Goal: Information Seeking & Learning: Check status

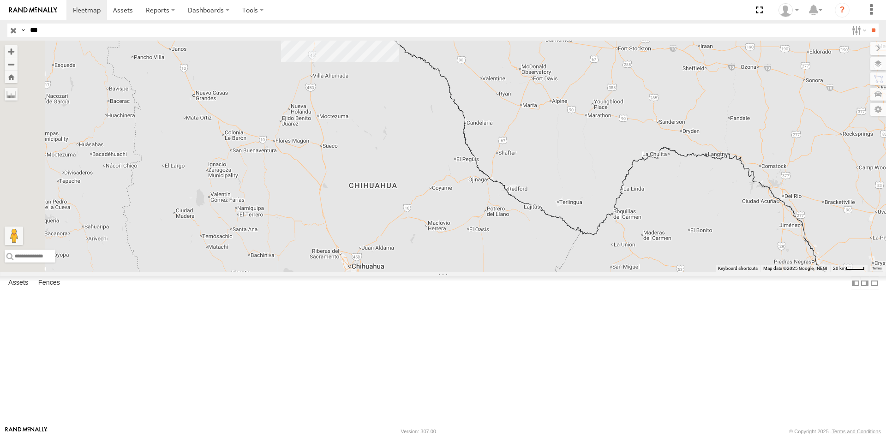
drag, startPoint x: 556, startPoint y: 348, endPoint x: 591, endPoint y: 356, distance: 36.4
click at [590, 272] on div "015910001811580" at bounding box center [443, 156] width 886 height 231
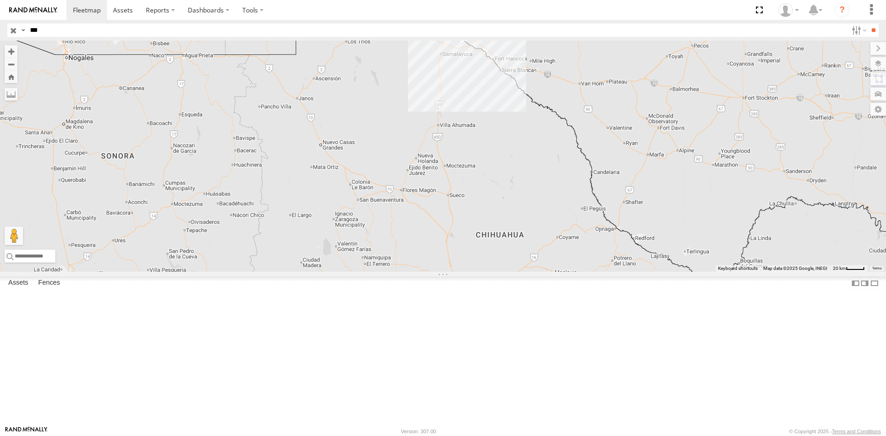
drag, startPoint x: 454, startPoint y: 232, endPoint x: 513, endPoint y: 307, distance: 95.3
click at [512, 272] on div "015910001811580 5" at bounding box center [443, 156] width 886 height 231
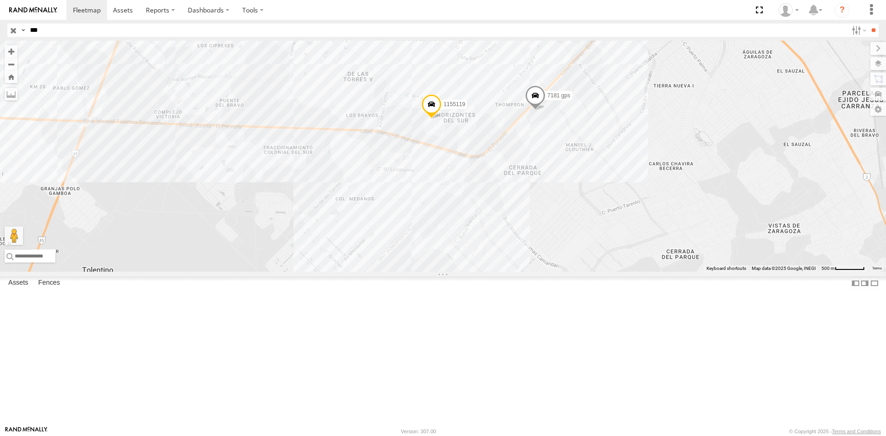
drag, startPoint x: 578, startPoint y: 201, endPoint x: 577, endPoint y: 258, distance: 57.2
click at [577, 258] on div "015910001811580 181 868 015910001918195 7181 gps 1155119" at bounding box center [443, 156] width 886 height 231
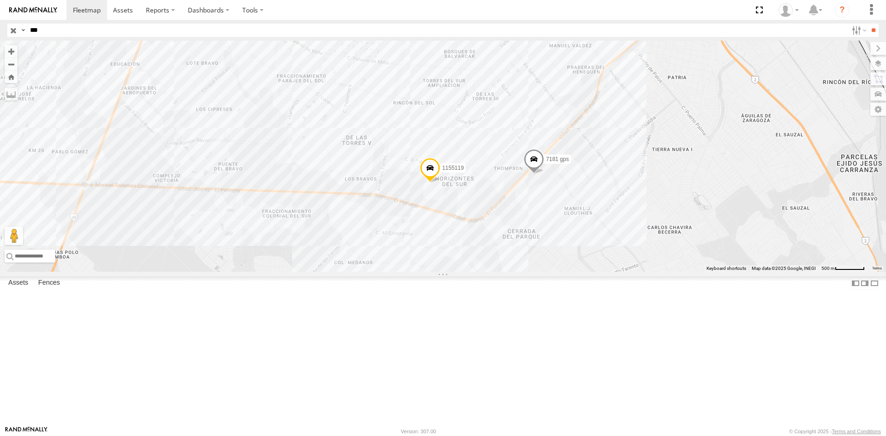
click at [501, 251] on div "015910001811580 181 868 015910001918195 7181 gps 1155119" at bounding box center [443, 156] width 886 height 231
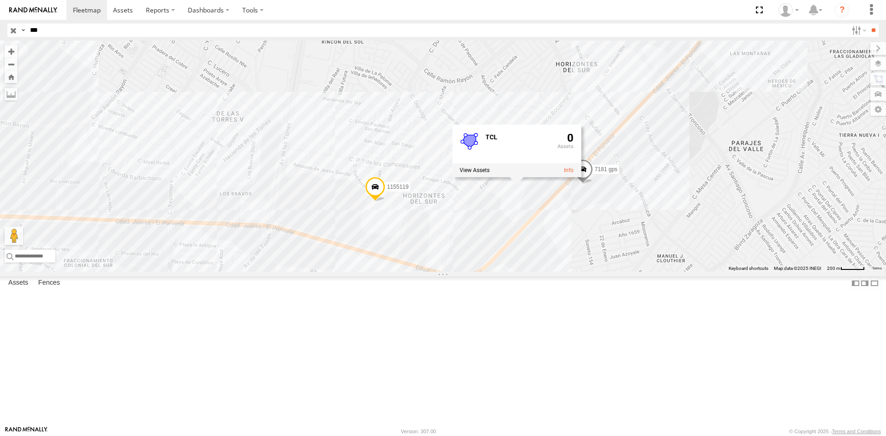
click at [372, 272] on div "015910001811580 181 868 015910001918195 7181 gps 1155119 TCL 0" at bounding box center [443, 156] width 886 height 231
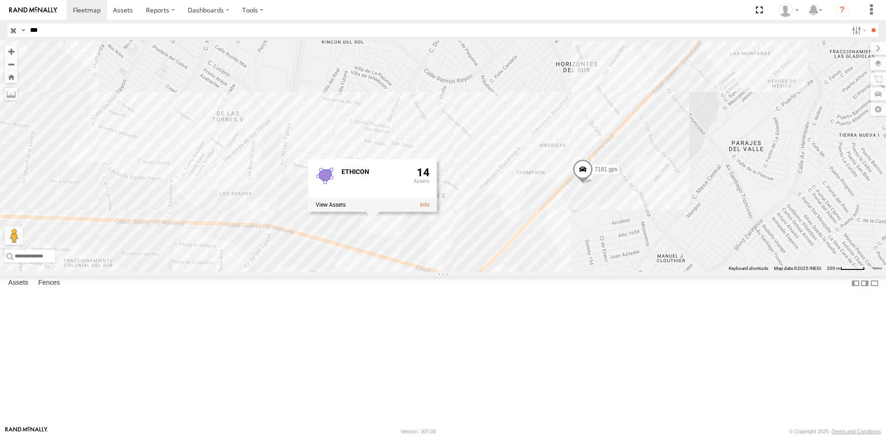
click at [235, 272] on div "015910001811580 181 868 015910001918195 7181 gps 1155119 ETHICON 14" at bounding box center [443, 156] width 886 height 231
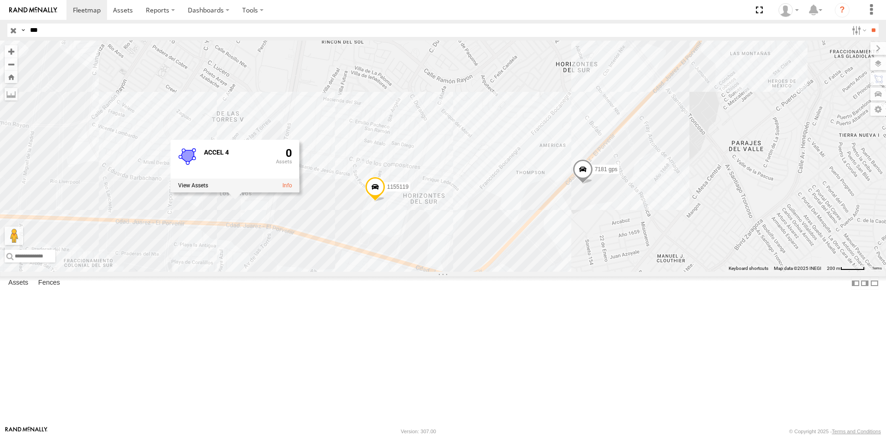
click at [215, 272] on div "015910001811580 181 868 015910001918195 7181 gps 1155119 ACCEL 4 0" at bounding box center [443, 156] width 886 height 231
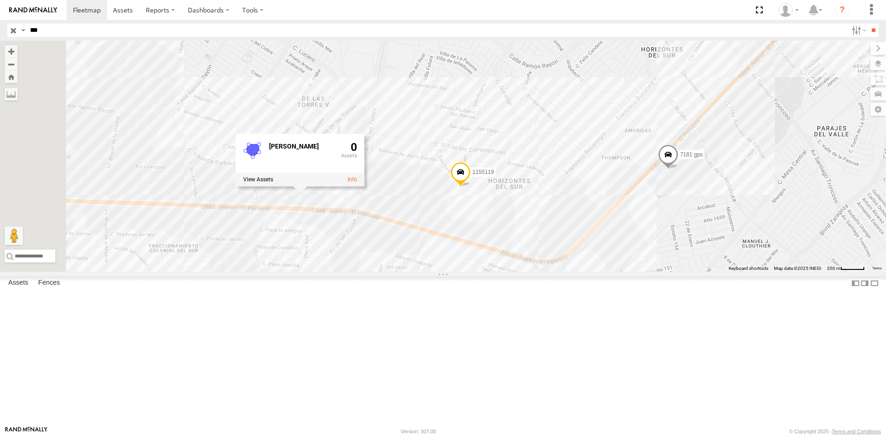
drag, startPoint x: 223, startPoint y: 298, endPoint x: 406, endPoint y: 280, distance: 183.7
click at [401, 272] on div "015910001811580 181 868 015910001918195 7181 gps 1155119 DB SCHENKER 0" at bounding box center [443, 156] width 886 height 231
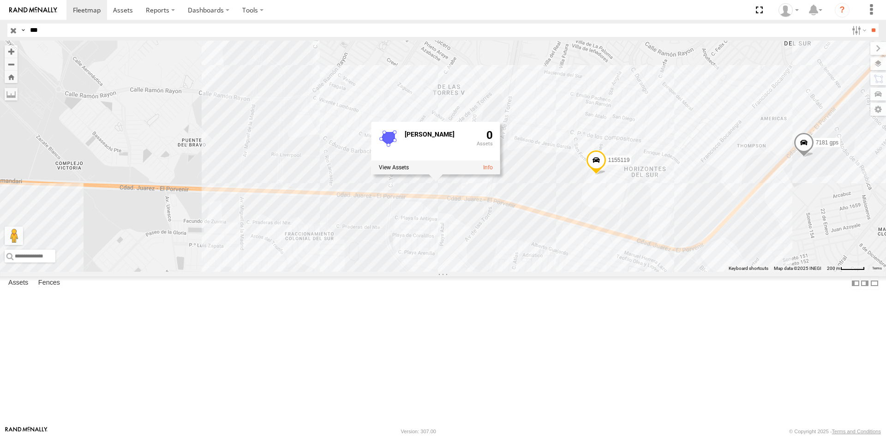
click at [259, 215] on div "015910001811580 181 868 015910001918195 7181 gps 1155119 DB SCHENKER 0" at bounding box center [443, 156] width 886 height 231
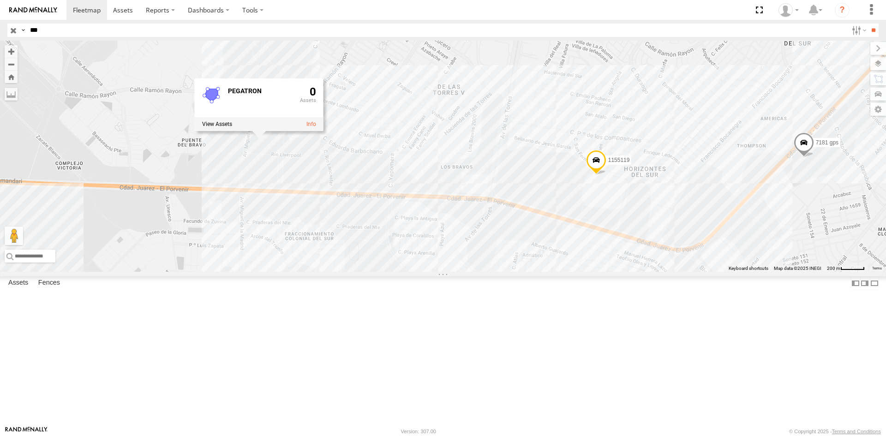
click at [287, 148] on div "015910001811580 181 868 015910001918195 7181 gps 1155119 PEGATRON 0" at bounding box center [443, 156] width 886 height 231
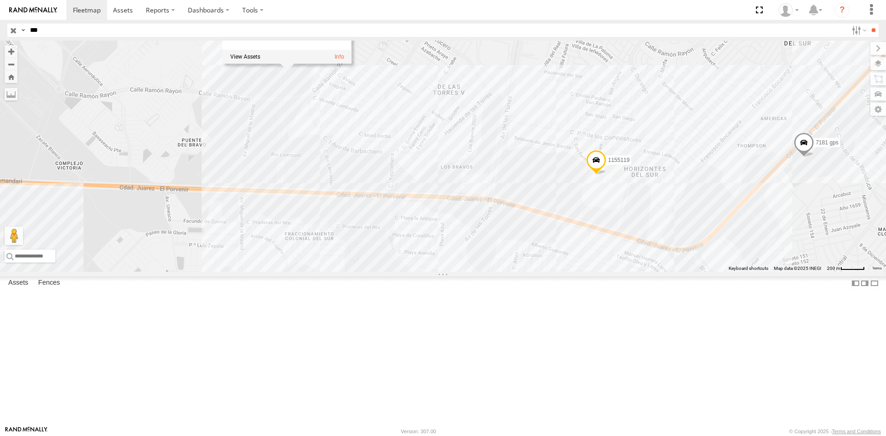
click at [21, 272] on div "015910001811580 181 868 015910001918195 7181 gps 1155119 FSW 5 0" at bounding box center [443, 156] width 886 height 231
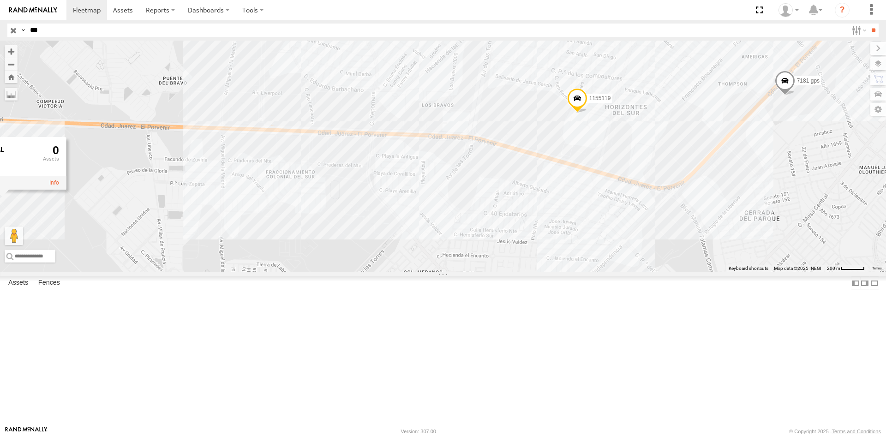
drag, startPoint x: 635, startPoint y: 346, endPoint x: 596, endPoint y: 239, distance: 113.8
click at [596, 239] on div "015910001811580 181 868 015910001918195 7181 gps 1155119 BRP-AXIAL 0" at bounding box center [443, 156] width 886 height 231
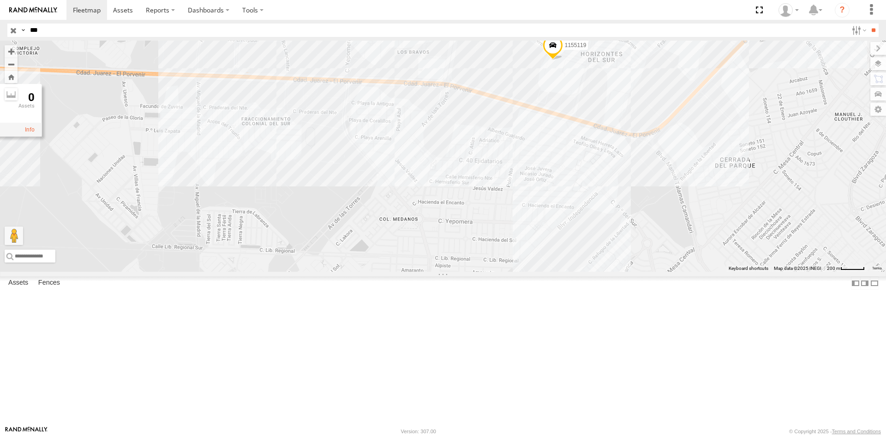
click at [593, 272] on div "015910001811580 181 868 015910001918195 7181 gps 1155119 BRP-AXIAL 0" at bounding box center [443, 156] width 886 height 231
click at [590, 272] on div "015910001811580 181 868 015910001918195 7181 gps 1155119 BRP-AXIAL 0" at bounding box center [443, 156] width 886 height 231
drag, startPoint x: 698, startPoint y: 221, endPoint x: 634, endPoint y: 358, distance: 150.7
click at [634, 272] on div "015910001811580 181 868 015910001918195 7181 gps 1155119 EATON EATON 11" at bounding box center [443, 156] width 886 height 231
click at [743, 233] on div "015910001811580 181 868 015910001918195 7181 gps 1155119 EATON EATON 11" at bounding box center [443, 156] width 886 height 231
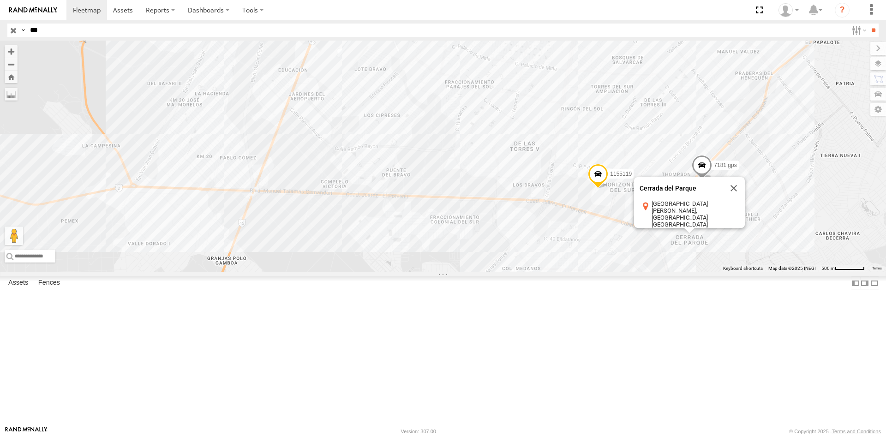
drag, startPoint x: 804, startPoint y: 242, endPoint x: 753, endPoint y: 317, distance: 89.7
click at [753, 272] on div "7181 gps 1155119 Cerrada del Parque Cerrada del Parque 32575 Ciudad Juárez, Chi…" at bounding box center [443, 156] width 886 height 231
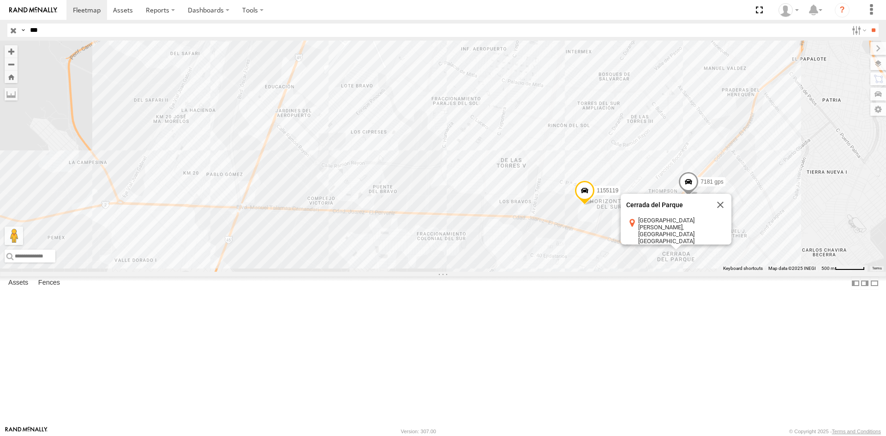
click at [758, 261] on div "7181 gps 1155119 Cerrada del Parque Cerrada del Parque 32575 Ciudad Juárez, Chi…" at bounding box center [443, 156] width 886 height 231
click at [794, 272] on div "7181 gps 1155119 Cerrada del Parque Cerrada del Parque 32575 Ciudad Juárez, Chi…" at bounding box center [443, 156] width 886 height 231
click at [721, 216] on button "Close" at bounding box center [720, 205] width 22 height 22
click at [680, 197] on span at bounding box center [688, 184] width 20 height 25
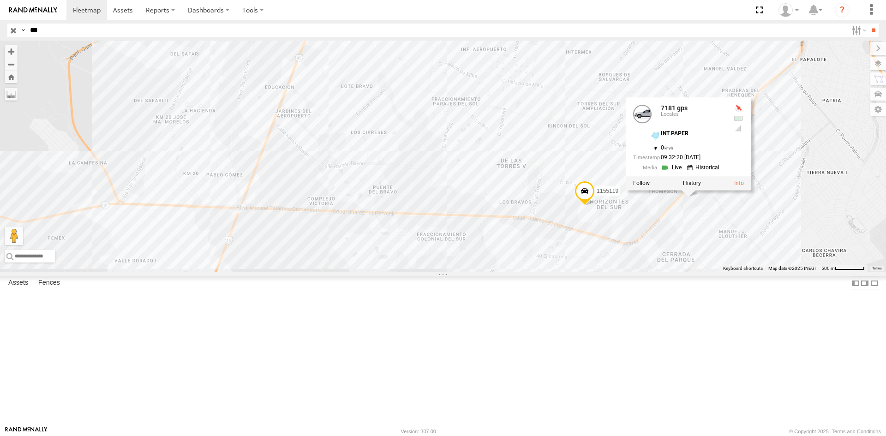
click at [819, 245] on div "7181 gps 1155119 7181 gps Locales INT PAPER 31.60865 , -106.36857 0 09:32:20 09…" at bounding box center [443, 156] width 886 height 231
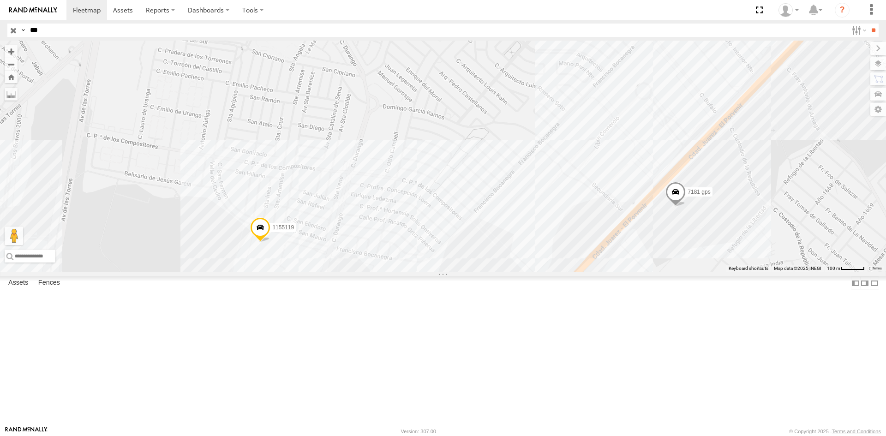
click at [652, 219] on div "7181 gps 1155119" at bounding box center [443, 156] width 886 height 231
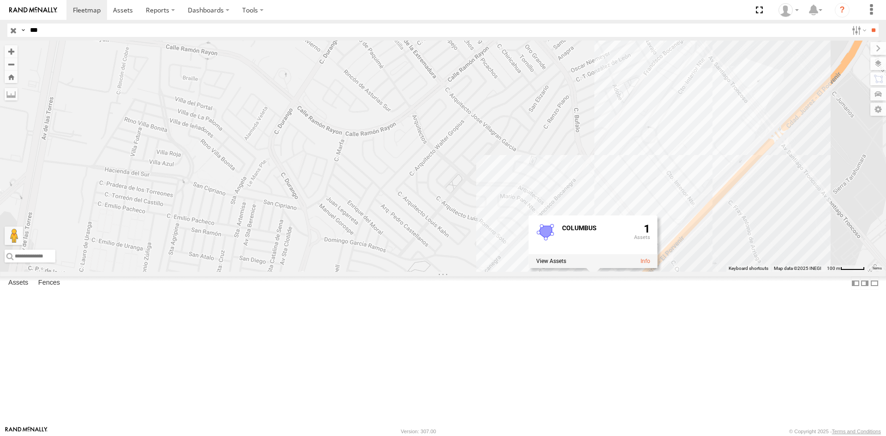
drag, startPoint x: 803, startPoint y: 158, endPoint x: 740, endPoint y: 295, distance: 150.3
click at [743, 272] on div "7181 gps 1155119 COLUMBUS 1" at bounding box center [443, 156] width 886 height 231
click at [708, 238] on div "7181 gps 1155119 COLUMBUS 1" at bounding box center [443, 156] width 886 height 231
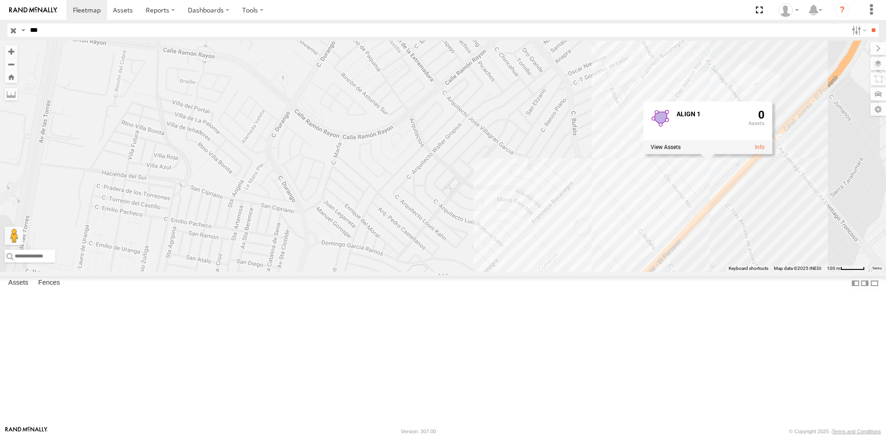
click at [704, 159] on div "7181 gps 1155119 ALIGN 1 0" at bounding box center [443, 156] width 886 height 231
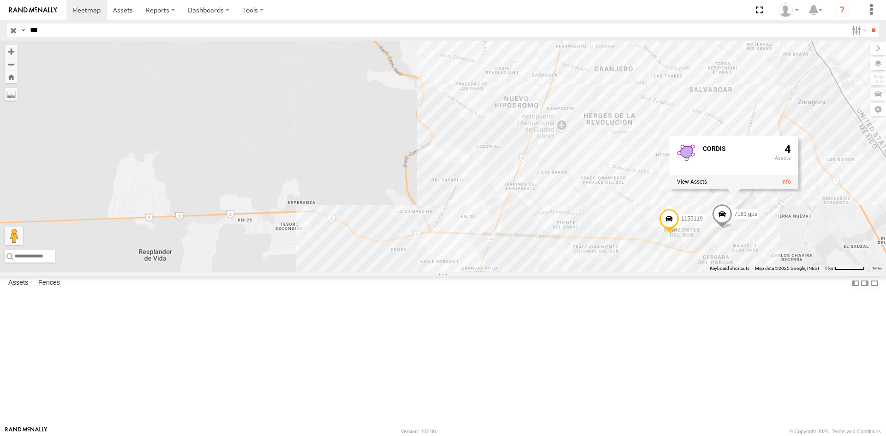
drag, startPoint x: 821, startPoint y: 235, endPoint x: 716, endPoint y: 329, distance: 141.2
click at [716, 272] on div "7181 gps 1155119 CORDIS 4" at bounding box center [443, 156] width 886 height 231
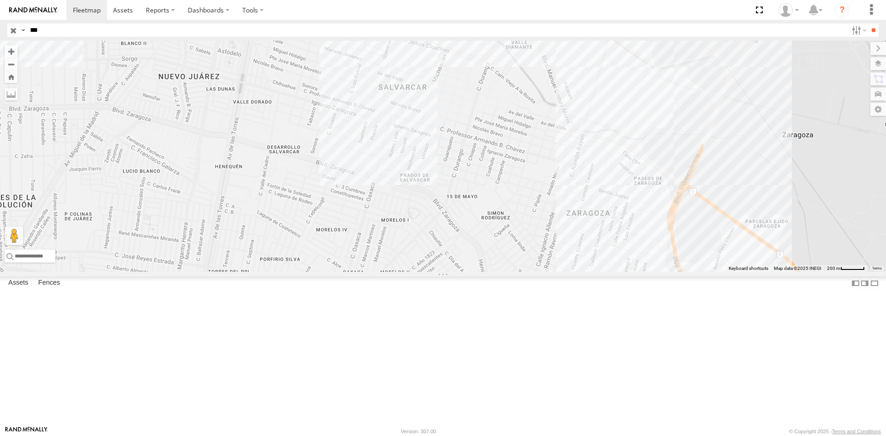
click at [716, 269] on div "7181 gps 1155119 181 015910001918195 CORDIS 4" at bounding box center [443, 156] width 886 height 231
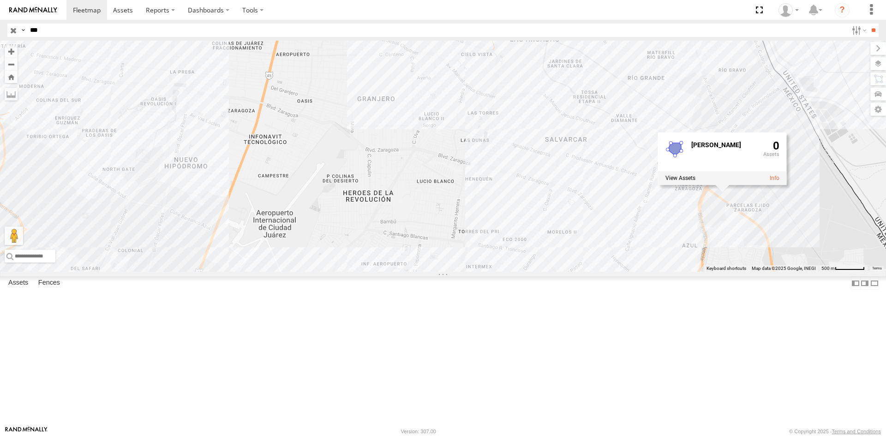
click at [825, 272] on div "7181 gps 1155119 181 015910001918195 DB SCHENKER 0" at bounding box center [443, 156] width 886 height 231
click at [549, 257] on div "7181 gps 1155119 181 015910001918195" at bounding box center [443, 156] width 886 height 231
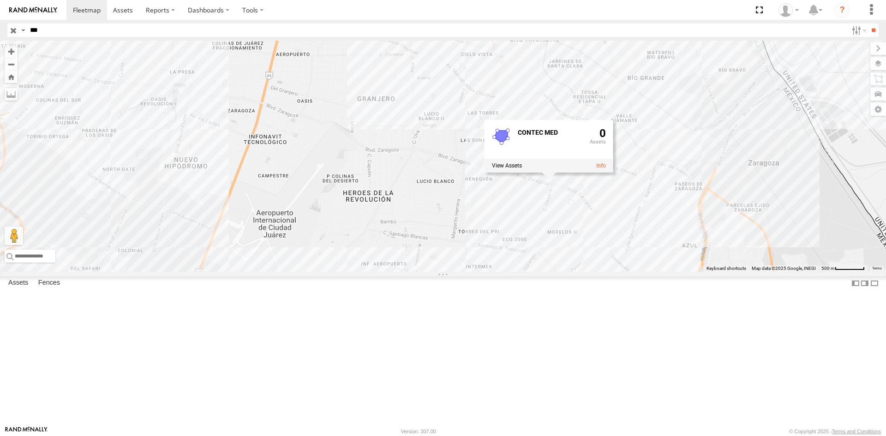
click at [605, 269] on div "7181 gps 1155119 181 015910001918195 CONTEC MED 0" at bounding box center [443, 156] width 886 height 231
click at [667, 258] on div "7181 gps 1155119 181 015910001918195 CONTEC MED 0" at bounding box center [443, 156] width 886 height 231
click at [692, 229] on div "7181 gps 1155119 181 015910001918195" at bounding box center [443, 156] width 886 height 231
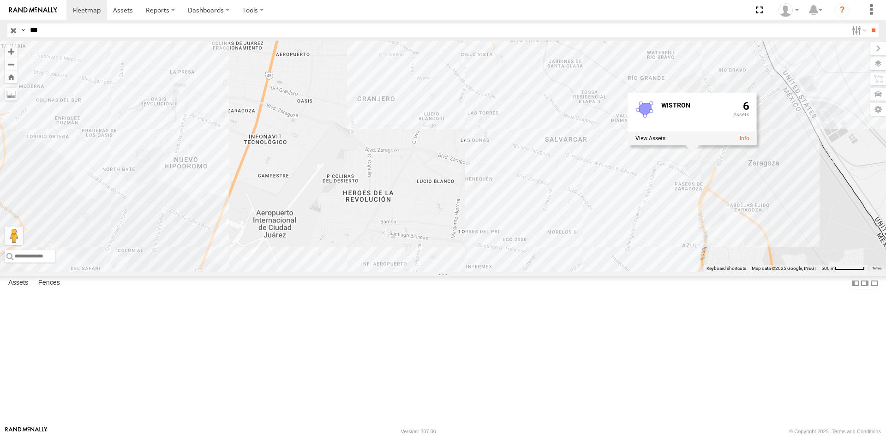
click at [714, 147] on div "7181 gps 1155119 181 015910001918195 WISTRON 6" at bounding box center [443, 156] width 886 height 231
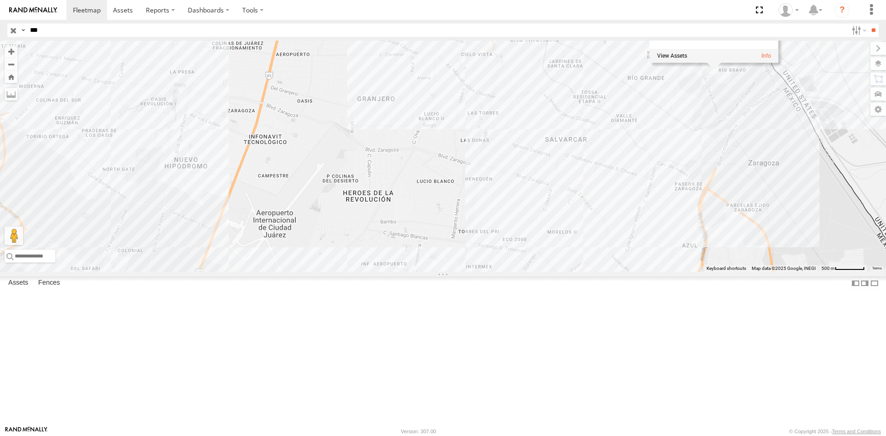
click at [786, 207] on div "7181 gps 1155119 181 015910001918195 TATUNG 0" at bounding box center [443, 156] width 886 height 231
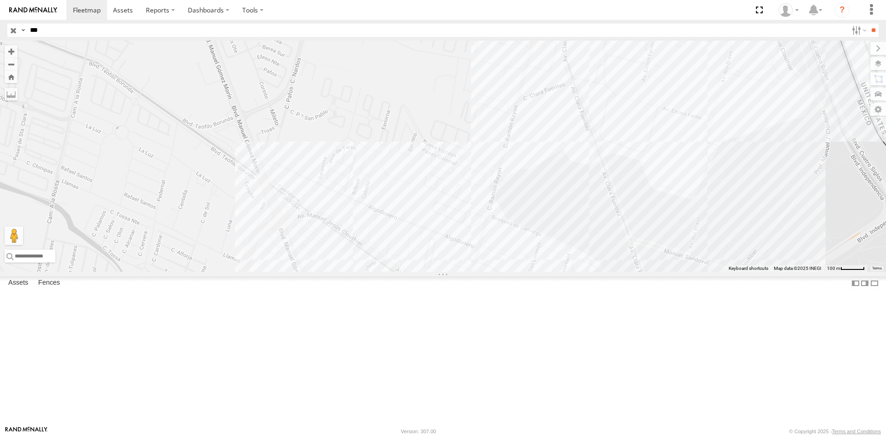
drag, startPoint x: 779, startPoint y: 244, endPoint x: 662, endPoint y: 229, distance: 118.1
click at [663, 230] on div "7181 gps 1155119 181 015910001918195" at bounding box center [443, 156] width 886 height 231
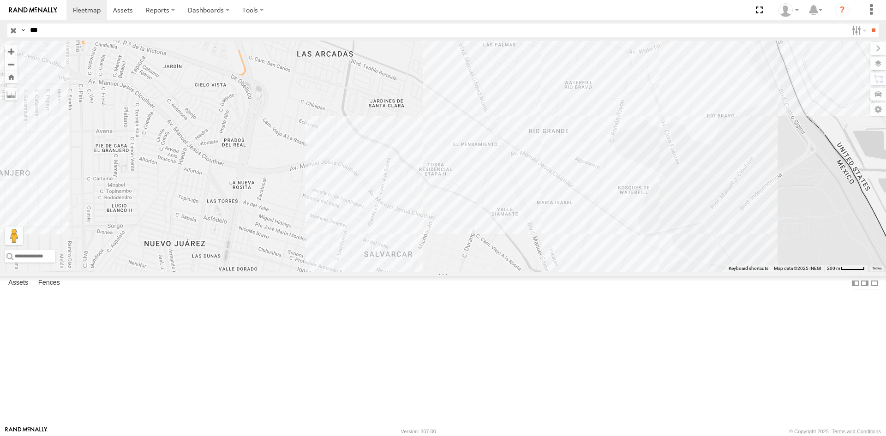
drag, startPoint x: 693, startPoint y: 274, endPoint x: 738, endPoint y: 217, distance: 71.9
click at [733, 229] on div "7181 gps 1155119 181 015910001918195" at bounding box center [443, 156] width 886 height 231
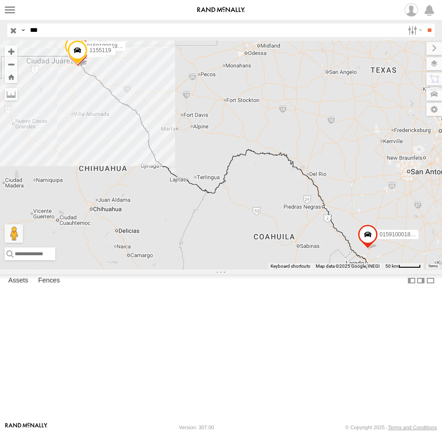
drag, startPoint x: 2, startPoint y: 35, endPoint x: -20, endPoint y: 36, distance: 21.7
click at [0, 36] on html at bounding box center [221, 216] width 442 height 432
type input "****"
click at [425, 24] on input "**" at bounding box center [430, 30] width 11 height 13
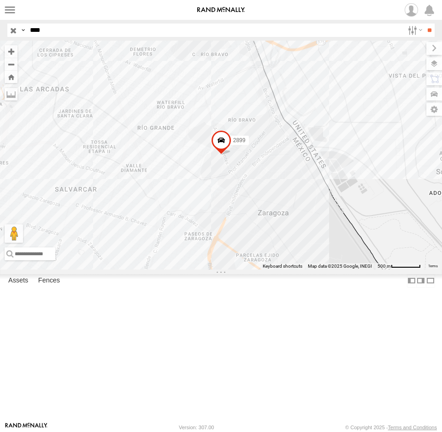
click at [0, 0] on span at bounding box center [0, 0] width 0 height 0
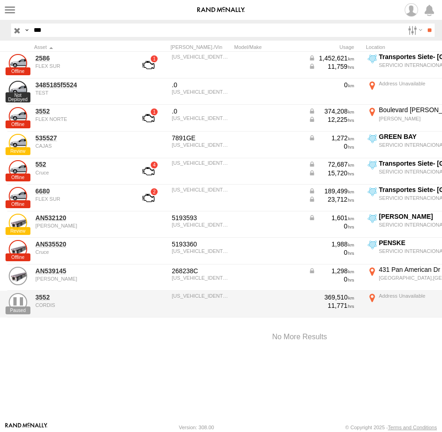
drag, startPoint x: 82, startPoint y: 29, endPoint x: -17, endPoint y: 27, distance: 98.3
click at [0, 27] on html at bounding box center [221, 216] width 442 height 432
type input "****"
click at [425, 24] on input "**" at bounding box center [430, 30] width 11 height 13
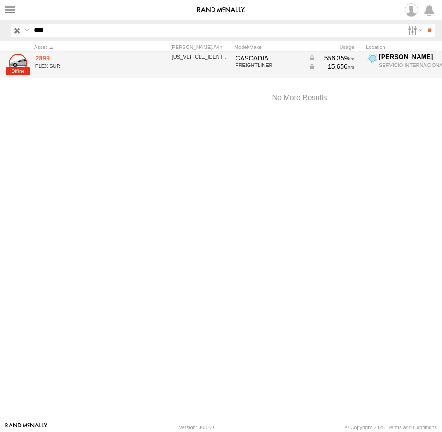
click at [45, 55] on link "2899" at bounding box center [81, 58] width 90 height 8
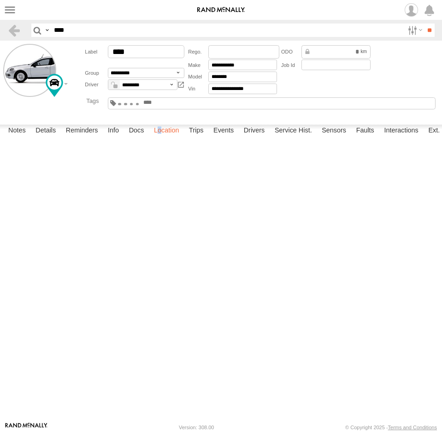
click at [162, 138] on label "Location" at bounding box center [166, 131] width 35 height 13
click at [169, 138] on label "Location" at bounding box center [166, 131] width 35 height 13
click at [0, 0] on span at bounding box center [0, 0] width 0 height 0
drag, startPoint x: 149, startPoint y: 307, endPoint x: 165, endPoint y: 299, distance: 17.8
click at [0, 0] on div "2899 2899 FLEX SUR YARDA CLOUTHIER 31.65718 , -106.34579 0 20:06:37 08/17/2025" at bounding box center [0, 0] width 0 height 0
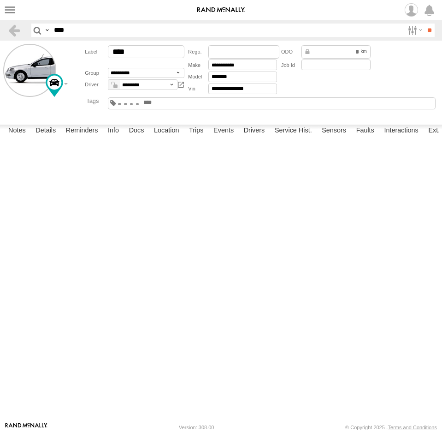
click at [0, 0] on div "2899 2899 FLEX SUR YARDA CLOUTHIER 31.65718 , -106.34579 0 20:06:37 08/17/2025" at bounding box center [0, 0] width 0 height 0
drag, startPoint x: 186, startPoint y: 338, endPoint x: 176, endPoint y: 293, distance: 45.5
click at [0, 0] on div "2899" at bounding box center [0, 0] width 0 height 0
drag, startPoint x: 222, startPoint y: 291, endPoint x: 128, endPoint y: 246, distance: 104.2
click at [0, 0] on div "2899" at bounding box center [0, 0] width 0 height 0
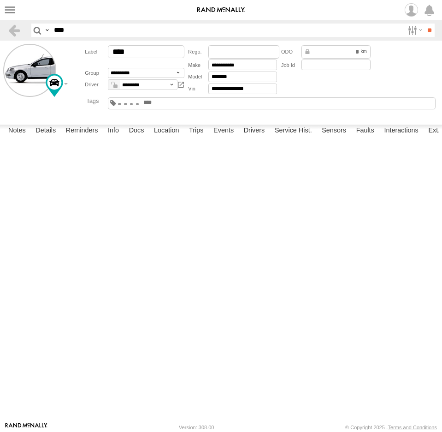
drag, startPoint x: 247, startPoint y: 292, endPoint x: 263, endPoint y: 280, distance: 20.5
click at [0, 0] on div "2899" at bounding box center [0, 0] width 0 height 0
click at [0, 0] on span at bounding box center [0, 0] width 0 height 0
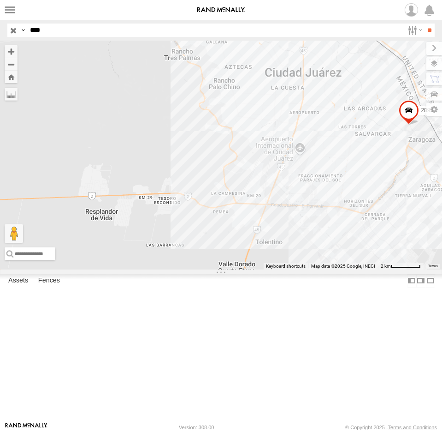
drag, startPoint x: 264, startPoint y: 253, endPoint x: 225, endPoint y: 231, distance: 45.3
click at [225, 231] on div "2899" at bounding box center [221, 155] width 442 height 229
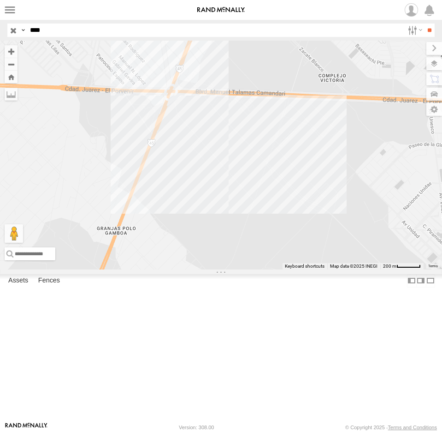
click at [281, 242] on div "2899" at bounding box center [221, 155] width 442 height 229
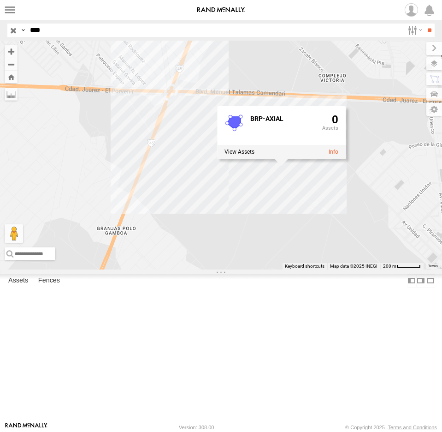
drag, startPoint x: 58, startPoint y: 30, endPoint x: 23, endPoint y: 33, distance: 35.2
click at [23, 33] on div "Search Query Asset ID Asset Label Registration Manufacturer Model VIN Job ID Dr…" at bounding box center [215, 30] width 417 height 13
type input "***"
click at [0, 0] on link at bounding box center [0, 0] width 0 height 0
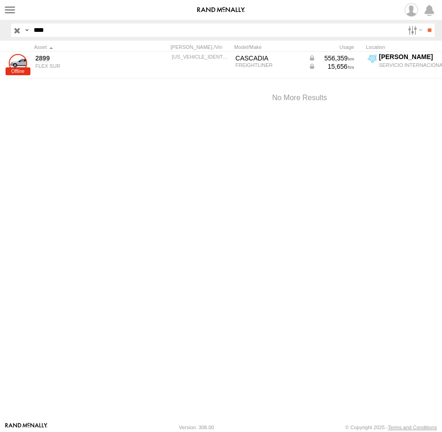
drag, startPoint x: 92, startPoint y: 32, endPoint x: -45, endPoint y: 32, distance: 137.0
click at [0, 32] on html at bounding box center [221, 216] width 442 height 432
type input "****"
click at [425, 24] on input "**" at bounding box center [430, 30] width 11 height 13
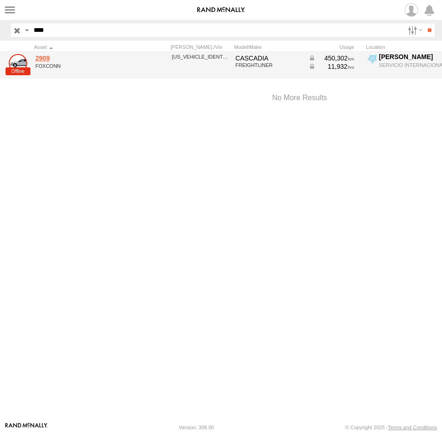
click at [45, 55] on link "2909" at bounding box center [81, 58] width 90 height 8
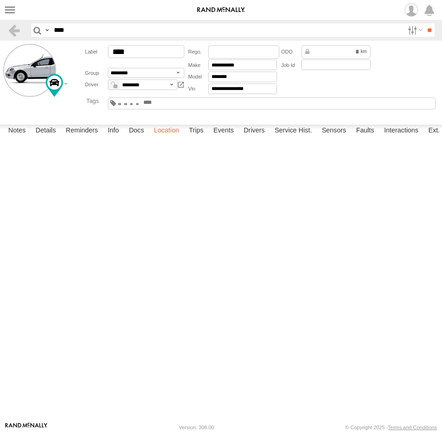
click at [171, 138] on label "Location" at bounding box center [166, 131] width 35 height 13
click at [0, 0] on div "2909" at bounding box center [0, 0] width 0 height 0
drag, startPoint x: 213, startPoint y: 255, endPoint x: 238, endPoint y: 326, distance: 74.7
click at [0, 0] on div "2909" at bounding box center [0, 0] width 0 height 0
drag, startPoint x: 176, startPoint y: 237, endPoint x: 192, endPoint y: 316, distance: 80.5
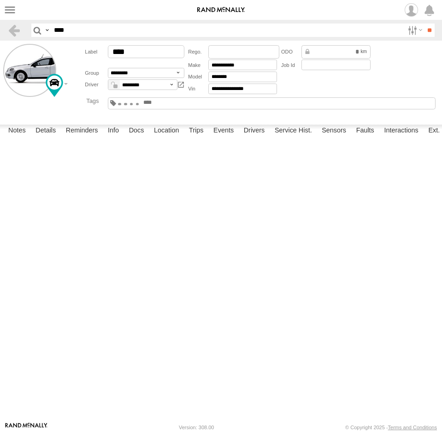
click at [0, 0] on div "2909" at bounding box center [0, 0] width 0 height 0
click at [0, 0] on span at bounding box center [0, 0] width 0 height 0
drag, startPoint x: 77, startPoint y: 29, endPoint x: -5, endPoint y: 40, distance: 82.4
click at [0, 40] on html at bounding box center [221, 216] width 442 height 432
type input "****"
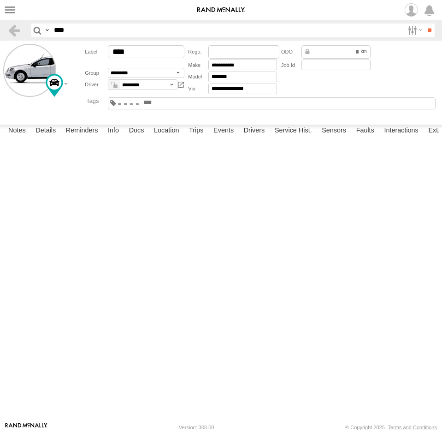
click at [425, 24] on input "**" at bounding box center [430, 30] width 11 height 13
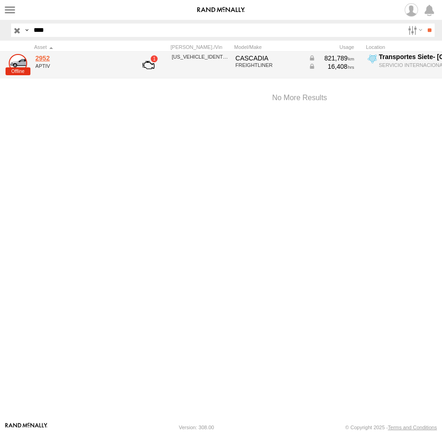
click at [39, 60] on link "2952" at bounding box center [81, 58] width 90 height 8
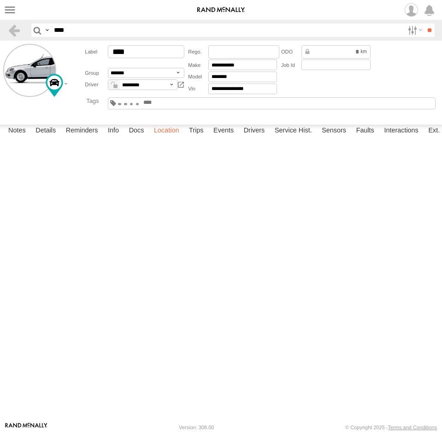
click at [166, 138] on label "Location" at bounding box center [166, 131] width 35 height 13
click at [0, 0] on span at bounding box center [0, 0] width 0 height 0
drag, startPoint x: 60, startPoint y: 34, endPoint x: 7, endPoint y: 34, distance: 53.1
click at [7, 34] on header "Search Query Asset ID Asset Label Registration Manufacturer Model VIN Job ID **…" at bounding box center [221, 30] width 442 height 21
type input "****"
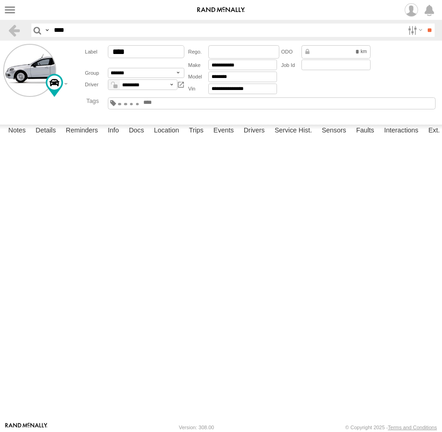
click at [425, 24] on input "**" at bounding box center [430, 30] width 11 height 13
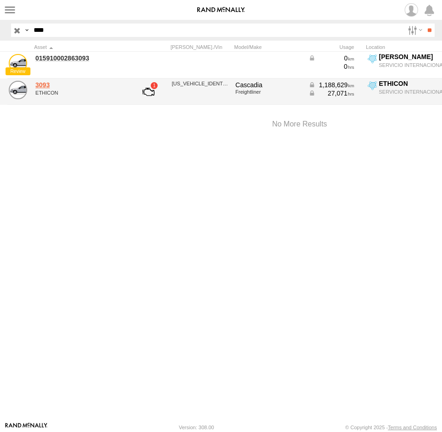
click at [48, 83] on link "3093" at bounding box center [81, 85] width 90 height 8
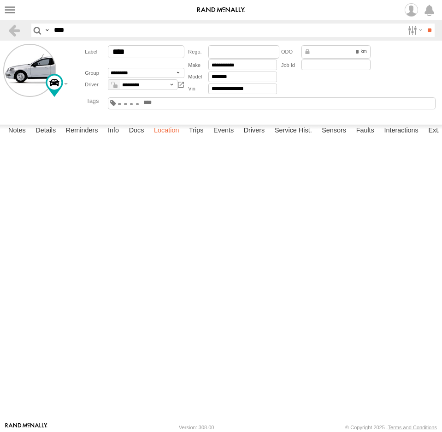
click at [165, 138] on label "Location" at bounding box center [166, 131] width 35 height 13
drag, startPoint x: 263, startPoint y: 183, endPoint x: 255, endPoint y: 232, distance: 49.6
click at [0, 0] on div "3093" at bounding box center [0, 0] width 0 height 0
click at [0, 0] on span at bounding box center [0, 0] width 0 height 0
drag, startPoint x: 219, startPoint y: 236, endPoint x: 220, endPoint y: 300, distance: 64.1
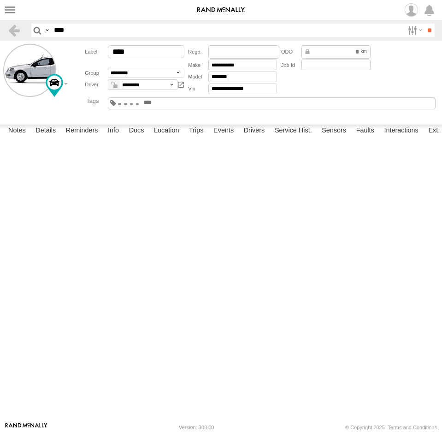
click at [0, 0] on div "3093 3093 ETHICON ETHICON 31.60622 , -106.38664 0 11:35:52 09/16/2025" at bounding box center [0, 0] width 0 height 0
drag, startPoint x: 218, startPoint y: 322, endPoint x: 177, endPoint y: 232, distance: 98.7
click at [0, 0] on div "3093" at bounding box center [0, 0] width 0 height 0
drag, startPoint x: 251, startPoint y: 286, endPoint x: 266, endPoint y: 227, distance: 60.5
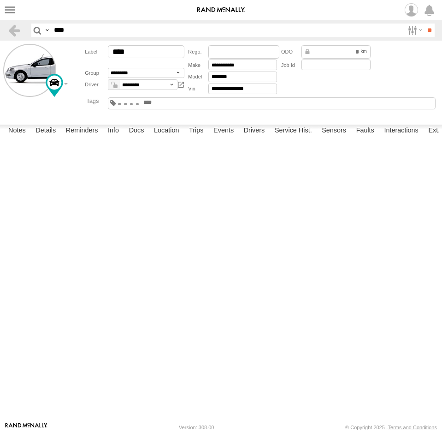
click at [0, 0] on div "3093" at bounding box center [0, 0] width 0 height 0
drag, startPoint x: 134, startPoint y: 351, endPoint x: 130, endPoint y: 439, distance: 88.2
click at [130, 431] on html at bounding box center [221, 216] width 442 height 432
click at [0, 0] on span at bounding box center [0, 0] width 0 height 0
drag, startPoint x: 75, startPoint y: 33, endPoint x: 27, endPoint y: 24, distance: 49.2
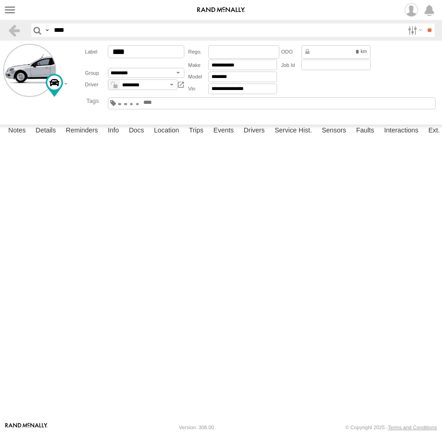
click at [27, 24] on header "Search Query Asset ID Asset Label Registration Manufacturer Model VIN Job ID **…" at bounding box center [221, 30] width 442 height 21
type input "****"
click at [425, 24] on input "**" at bounding box center [430, 30] width 11 height 13
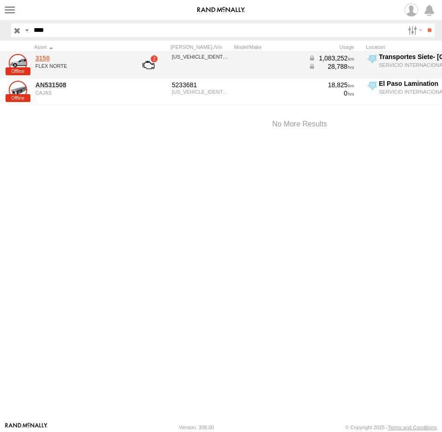
click at [42, 57] on link "3150" at bounding box center [81, 58] width 90 height 8
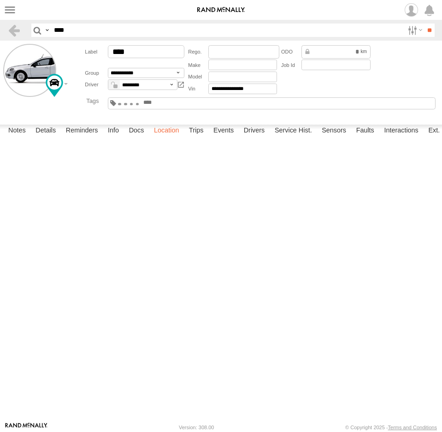
click at [168, 138] on label "Location" at bounding box center [166, 131] width 35 height 13
drag, startPoint x: 329, startPoint y: 215, endPoint x: 269, endPoint y: 322, distance: 122.9
click at [0, 0] on div "3150" at bounding box center [0, 0] width 0 height 0
drag, startPoint x: 272, startPoint y: 174, endPoint x: 274, endPoint y: 139, distance: 34.7
click at [0, 0] on div "3150" at bounding box center [0, 0] width 0 height 0
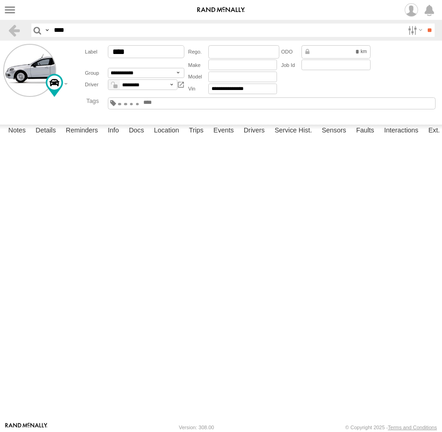
click at [0, 0] on span at bounding box center [0, 0] width 0 height 0
drag, startPoint x: 74, startPoint y: 32, endPoint x: 16, endPoint y: 29, distance: 57.8
click at [16, 29] on header "Search Query Asset ID Asset Label Registration Manufacturer Model VIN Job ID **…" at bounding box center [221, 30] width 442 height 21
type input "****"
click at [425, 24] on input "**" at bounding box center [430, 30] width 11 height 13
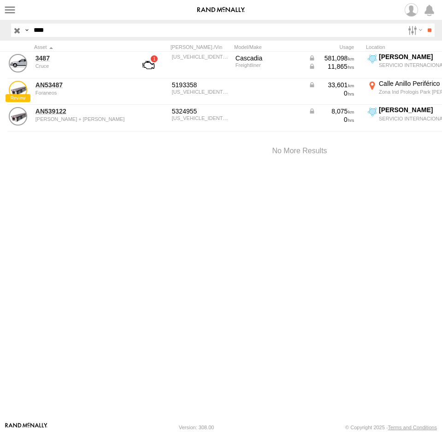
click at [0, 0] on span at bounding box center [0, 0] width 0 height 0
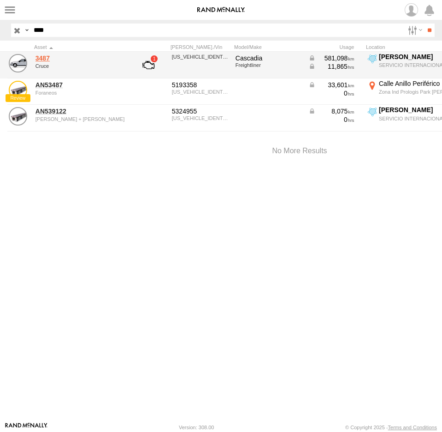
click at [42, 59] on link "3487" at bounding box center [81, 58] width 90 height 8
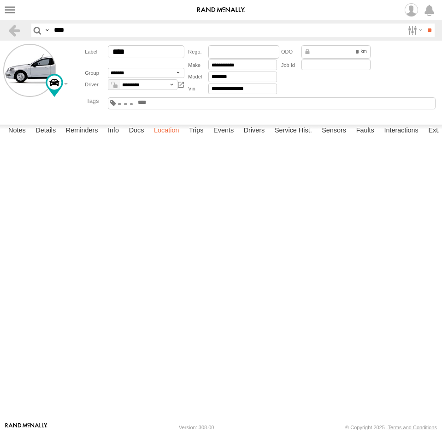
click at [173, 138] on label "Location" at bounding box center [166, 131] width 35 height 13
drag, startPoint x: 244, startPoint y: 250, endPoint x: 251, endPoint y: 315, distance: 65.9
click at [0, 0] on div "3487" at bounding box center [0, 0] width 0 height 0
drag, startPoint x: 176, startPoint y: 259, endPoint x: 177, endPoint y: 365, distance: 105.7
click at [0, 0] on div "3487" at bounding box center [0, 0] width 0 height 0
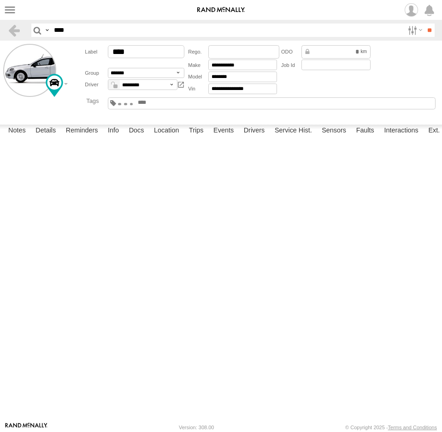
click at [0, 0] on span at bounding box center [0, 0] width 0 height 0
drag, startPoint x: 76, startPoint y: 30, endPoint x: 12, endPoint y: 36, distance: 63.9
click at [12, 36] on header "Search Query Asset ID Asset Label Registration Manufacturer Model VIN Job ID **…" at bounding box center [221, 30] width 442 height 21
type input "****"
click at [425, 24] on input "**" at bounding box center [430, 30] width 11 height 13
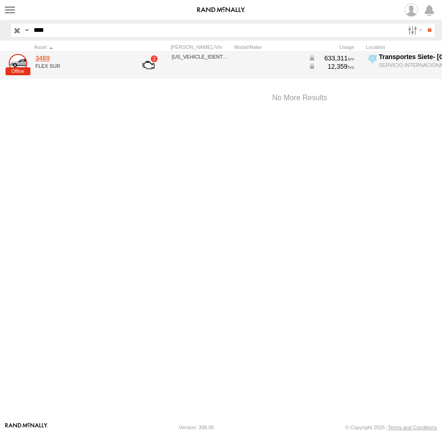
click at [44, 60] on link "3489" at bounding box center [81, 58] width 90 height 8
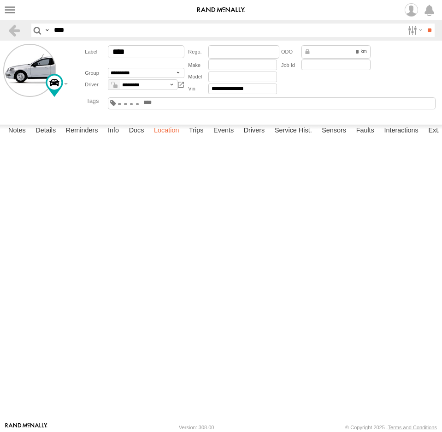
click at [169, 138] on label "Location" at bounding box center [166, 131] width 35 height 13
drag, startPoint x: 279, startPoint y: 260, endPoint x: 197, endPoint y: 301, distance: 91.8
click at [0, 0] on div "3489" at bounding box center [0, 0] width 0 height 0
drag, startPoint x: 249, startPoint y: 251, endPoint x: 249, endPoint y: 282, distance: 31.8
click at [0, 0] on div "3489" at bounding box center [0, 0] width 0 height 0
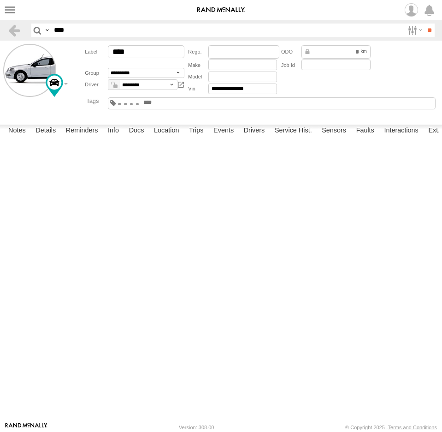
click at [0, 0] on span at bounding box center [0, 0] width 0 height 0
drag, startPoint x: 81, startPoint y: 36, endPoint x: 20, endPoint y: 40, distance: 61.5
click at [20, 40] on header "Search Query Asset ID Asset Label Registration Manufacturer Model VIN Job ID **…" at bounding box center [221, 30] width 442 height 21
type input "****"
click at [425, 24] on input "**" at bounding box center [430, 30] width 11 height 13
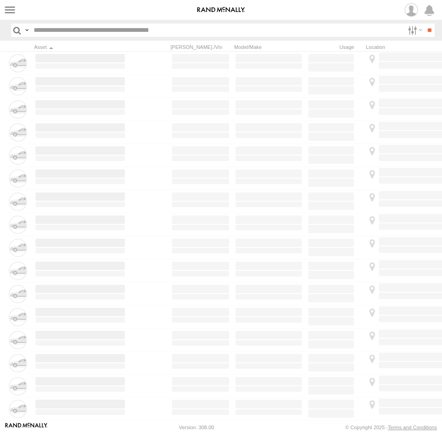
type input "****"
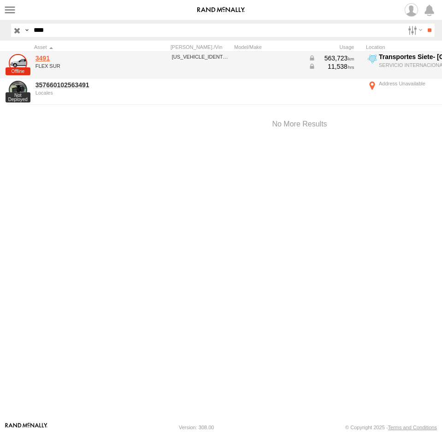
click at [42, 58] on link "3491" at bounding box center [81, 58] width 90 height 8
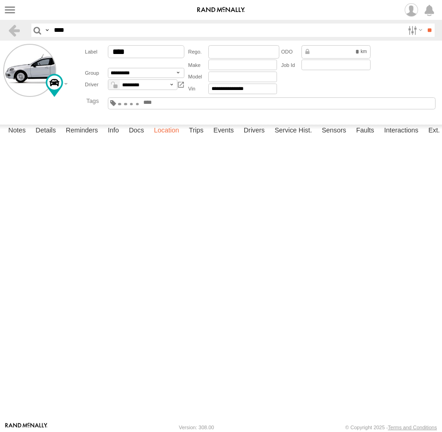
click at [175, 138] on label "Location" at bounding box center [166, 131] width 35 height 13
drag, startPoint x: 311, startPoint y: 162, endPoint x: 260, endPoint y: 176, distance: 52.6
click at [0, 0] on div "3491" at bounding box center [0, 0] width 0 height 0
click at [0, 0] on span at bounding box center [0, 0] width 0 height 0
click at [0, 0] on div "3491 3491 FLEX SUR Transportes Siete- Mexico 31.66966 , -106.36311 0 16:17:44 0…" at bounding box center [0, 0] width 0 height 0
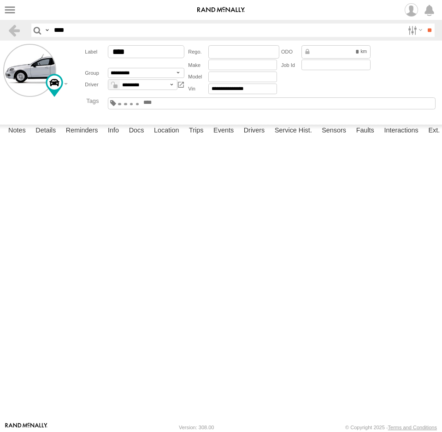
drag, startPoint x: 73, startPoint y: 30, endPoint x: 23, endPoint y: 32, distance: 50.3
click at [23, 32] on header "Search Query Asset ID Asset Label Registration Manufacturer Model VIN Job ID **…" at bounding box center [221, 30] width 442 height 21
type input "****"
click at [425, 24] on input "**" at bounding box center [430, 30] width 11 height 13
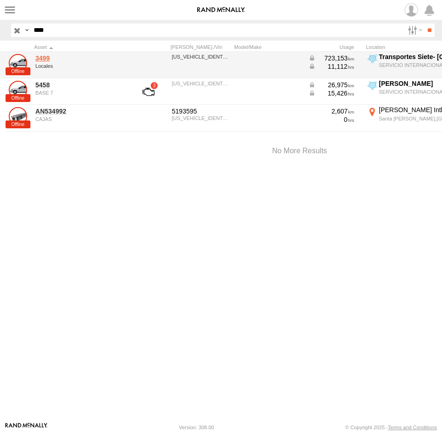
click at [40, 58] on link "3499" at bounding box center [81, 58] width 90 height 8
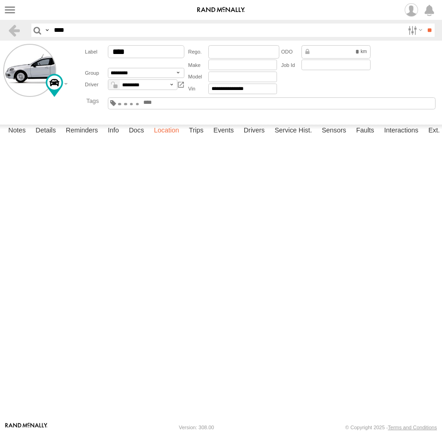
click at [169, 138] on label "Location" at bounding box center [166, 131] width 35 height 13
drag, startPoint x: 343, startPoint y: 227, endPoint x: 233, endPoint y: 278, distance: 121.0
click at [0, 0] on div "3499" at bounding box center [0, 0] width 0 height 0
click at [0, 0] on span at bounding box center [0, 0] width 0 height 0
drag, startPoint x: 52, startPoint y: 32, endPoint x: 9, endPoint y: 36, distance: 42.6
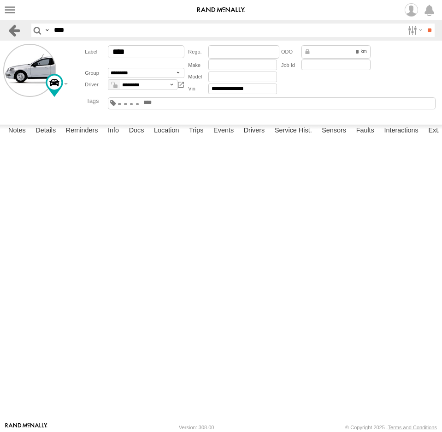
click at [11, 38] on header "Search Query Asset ID Asset Label Registration Manufacturer Model VIN Job ID **…" at bounding box center [221, 30] width 442 height 21
type input "****"
click at [425, 24] on input "**" at bounding box center [430, 30] width 11 height 13
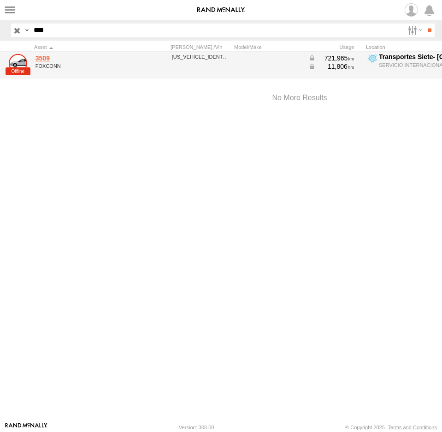
click at [44, 59] on link "3509" at bounding box center [81, 58] width 90 height 8
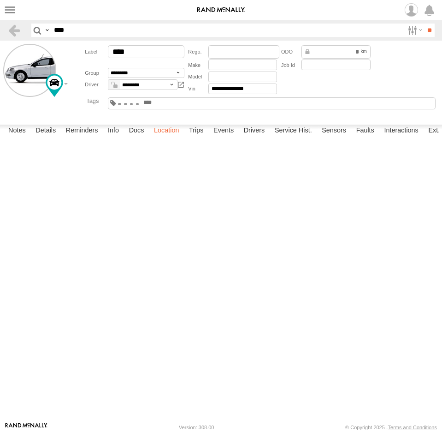
click at [174, 138] on label "Location" at bounding box center [166, 131] width 35 height 13
drag, startPoint x: 296, startPoint y: 341, endPoint x: 288, endPoint y: 296, distance: 45.1
click at [0, 0] on div "3509" at bounding box center [0, 0] width 0 height 0
click at [0, 0] on span at bounding box center [0, 0] width 0 height 0
drag, startPoint x: 96, startPoint y: 30, endPoint x: 31, endPoint y: 20, distance: 66.3
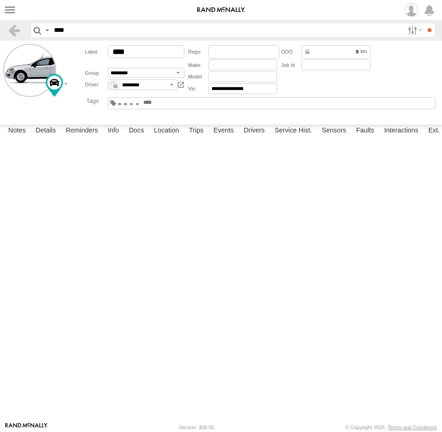
click at [32, 25] on div "Search Query Asset ID Asset Label Registration Manufacturer Model VIN Job ID De…" at bounding box center [227, 30] width 393 height 13
type input "****"
click at [425, 24] on input "**" at bounding box center [430, 30] width 11 height 13
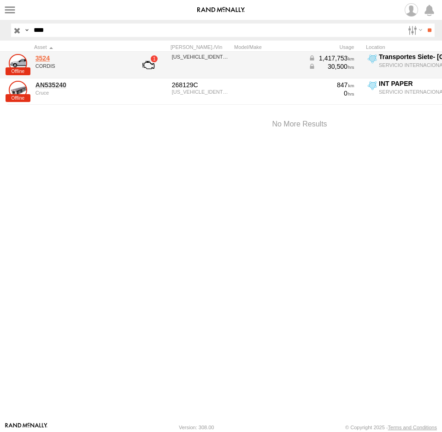
click at [46, 60] on link "3524" at bounding box center [81, 58] width 90 height 8
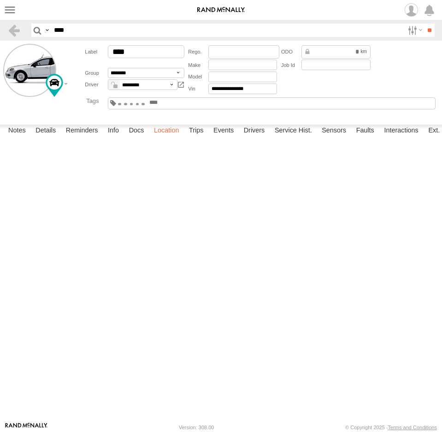
click at [177, 138] on label "Location" at bounding box center [166, 131] width 35 height 13
